Goal: Task Accomplishment & Management: Use online tool/utility

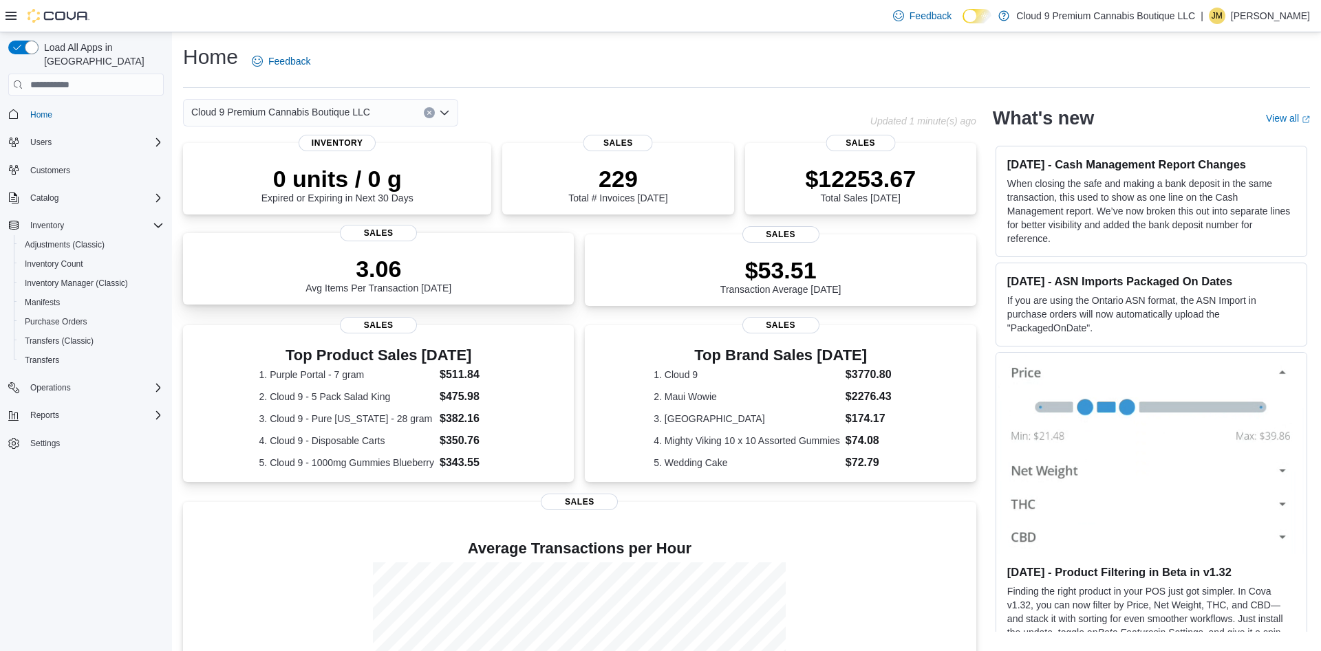
click at [402, 263] on p "3.06" at bounding box center [378, 269] width 146 height 28
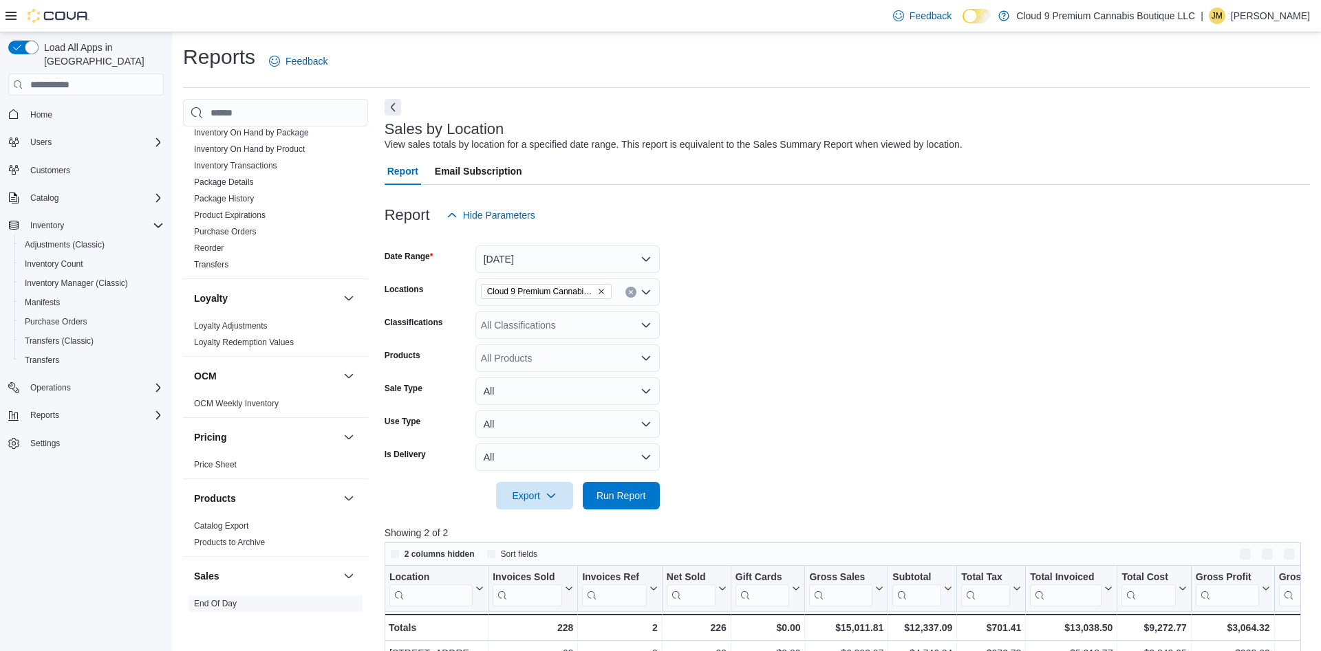
scroll to position [726, 0]
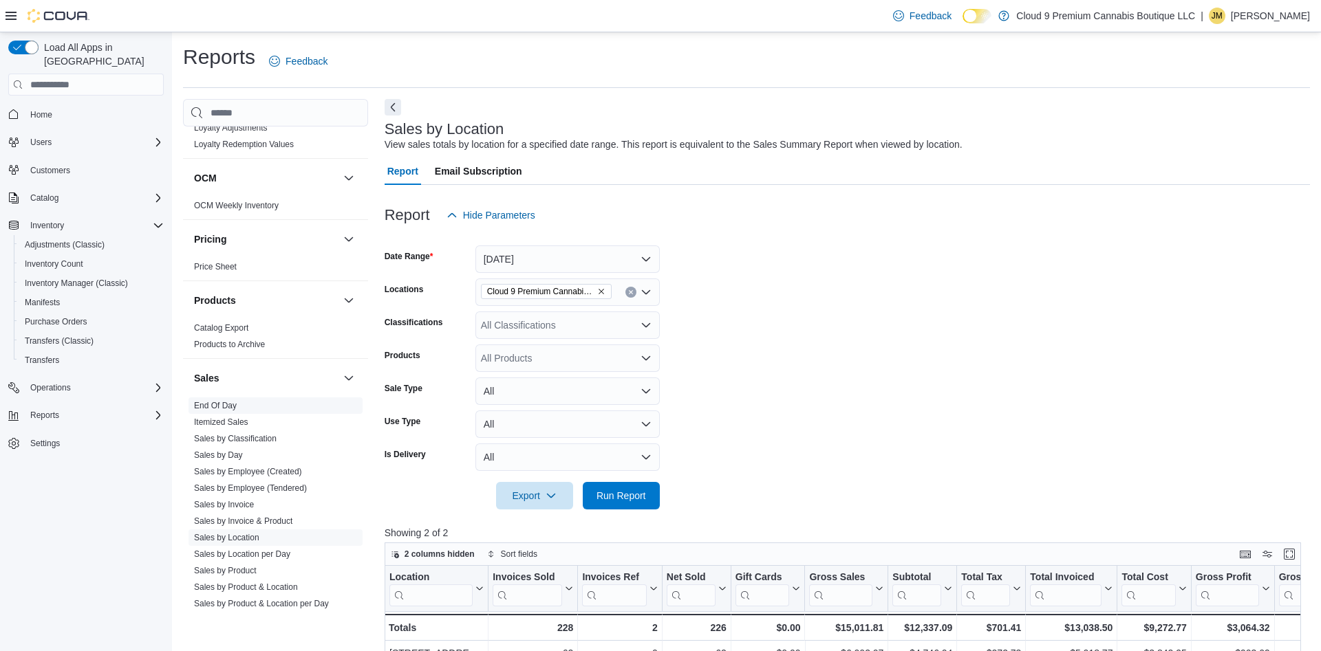
click at [239, 411] on span "End Of Day" at bounding box center [275, 406] width 174 height 17
click at [237, 404] on span "End Of Day" at bounding box center [275, 406] width 174 height 17
click at [233, 406] on link "End Of Day" at bounding box center [215, 406] width 43 height 10
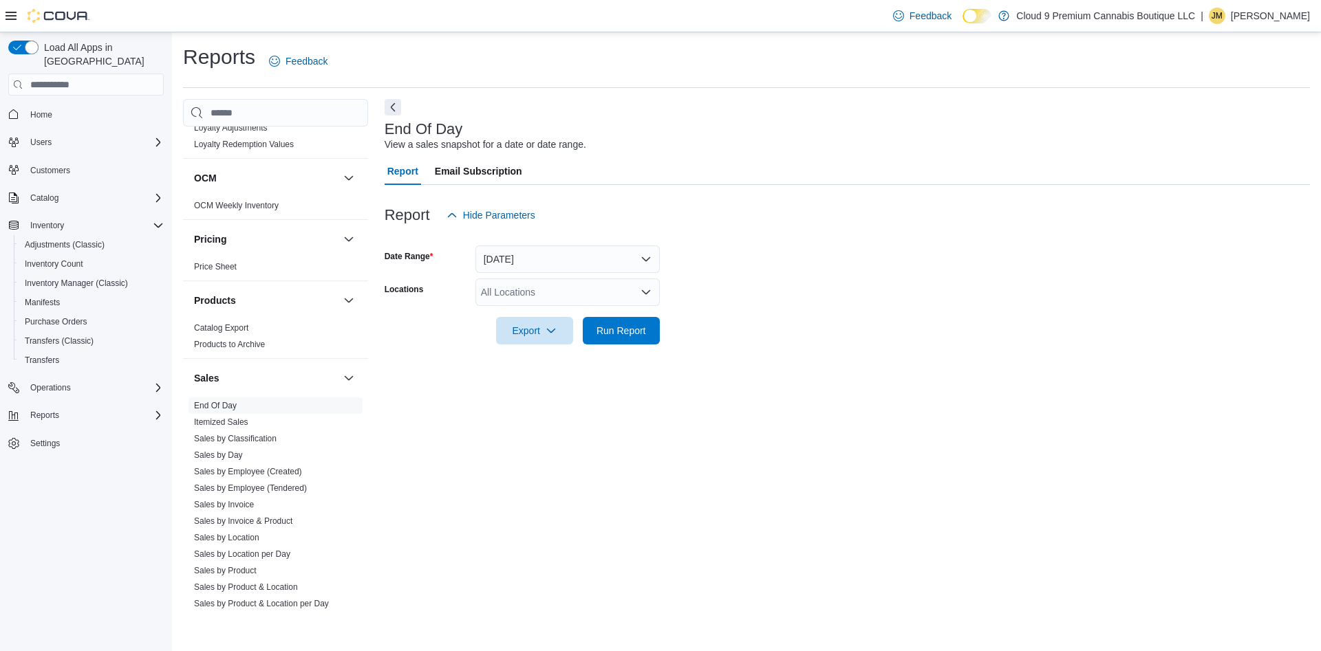
click at [493, 291] on div "All Locations" at bounding box center [567, 293] width 184 height 28
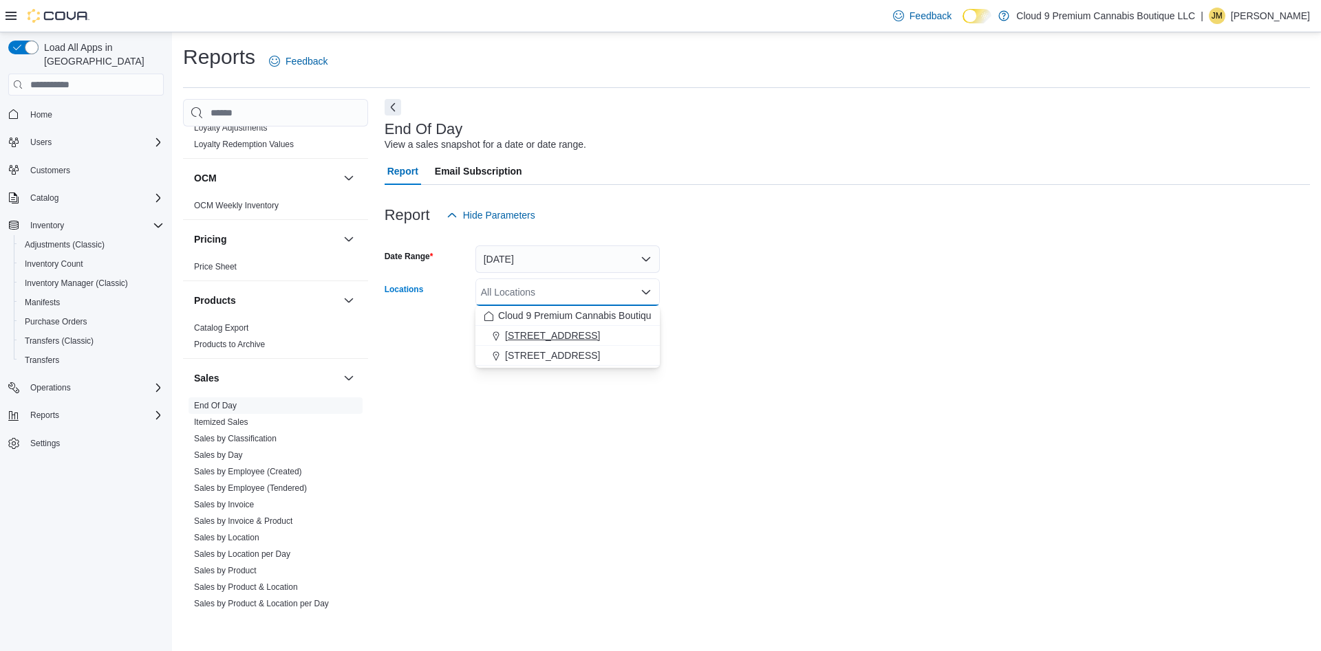
click at [532, 330] on span "[STREET_ADDRESS]" at bounding box center [552, 336] width 95 height 14
drag, startPoint x: 470, startPoint y: 418, endPoint x: 473, endPoint y: 411, distance: 7.2
click at [470, 417] on div "End Of Day View a sales snapshot for a date or date range. Report Email Subscri…" at bounding box center [846, 357] width 925 height 516
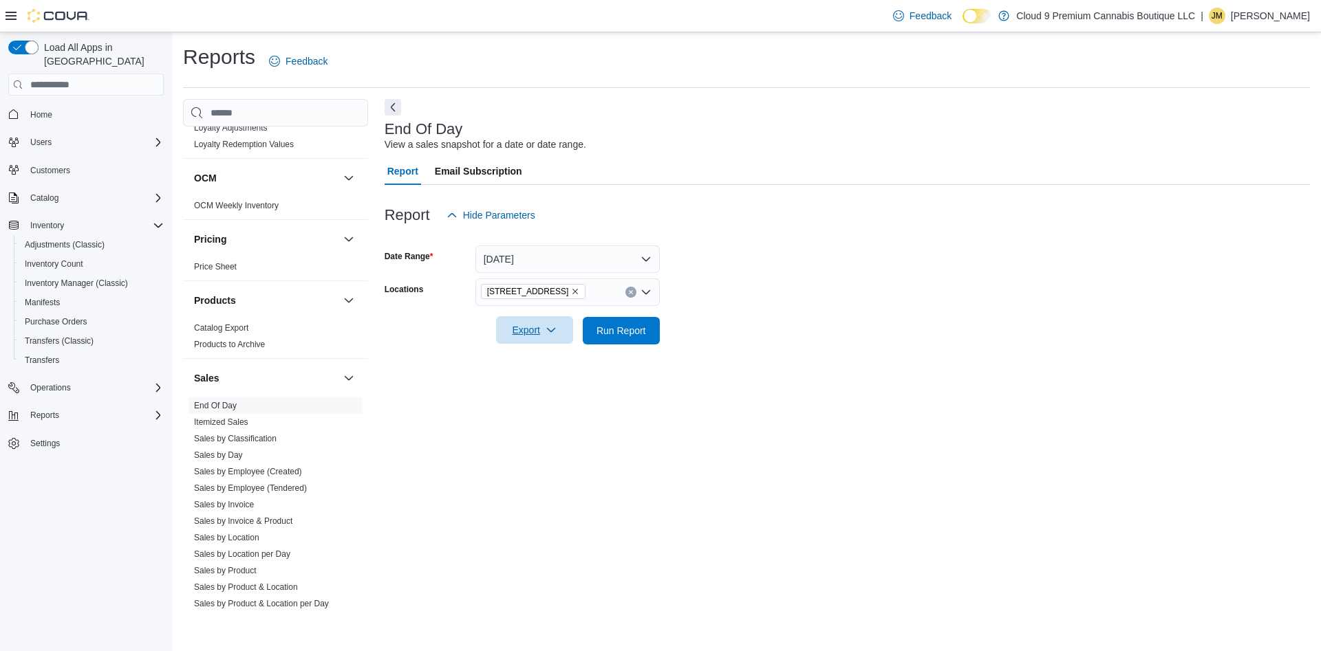
click at [532, 338] on span "Export" at bounding box center [534, 330] width 61 height 28
click at [519, 387] on span "Export to Pdf" at bounding box center [537, 385] width 62 height 11
